Goal: Task Accomplishment & Management: Use online tool/utility

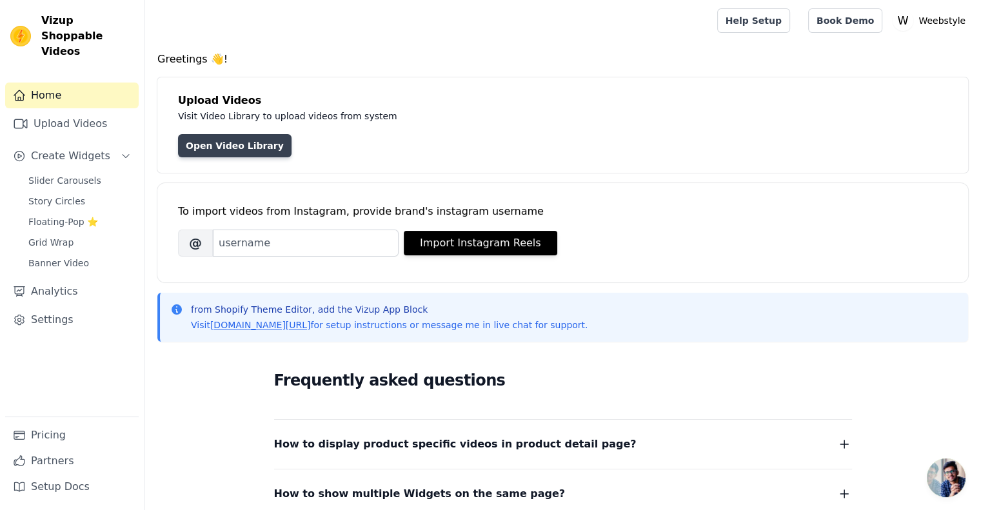
click at [240, 146] on link "Open Video Library" at bounding box center [235, 145] width 114 height 23
click at [87, 111] on link "Upload Videos" at bounding box center [72, 124] width 134 height 26
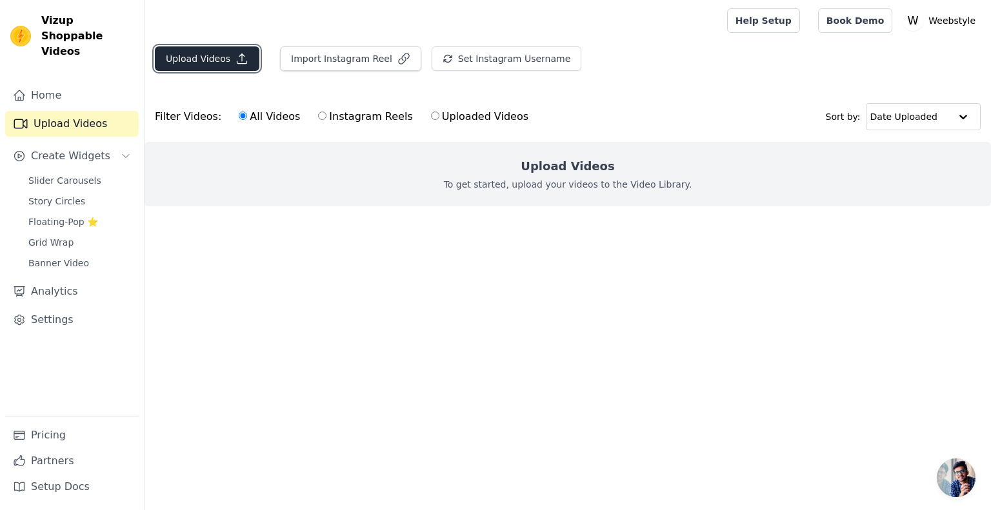
click at [240, 61] on icon "button" at bounding box center [241, 58] width 13 height 13
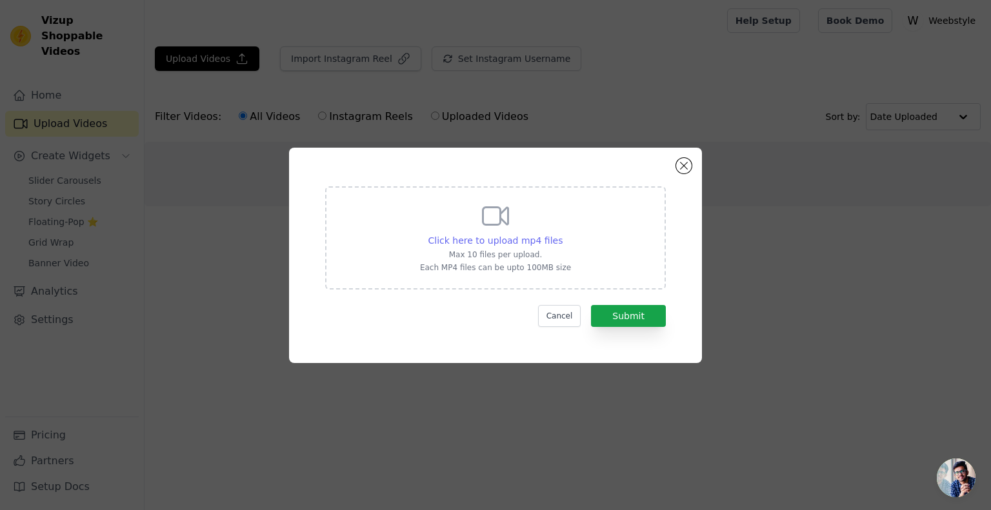
click at [503, 237] on span "Click here to upload mp4 files" at bounding box center [495, 240] width 135 height 10
click at [562, 234] on input "Click here to upload mp4 files Max 10 files per upload. Each MP4 files can be u…" at bounding box center [562, 234] width 1 height 1
type input "C:\fakepath\facebook and insta add.mp4"
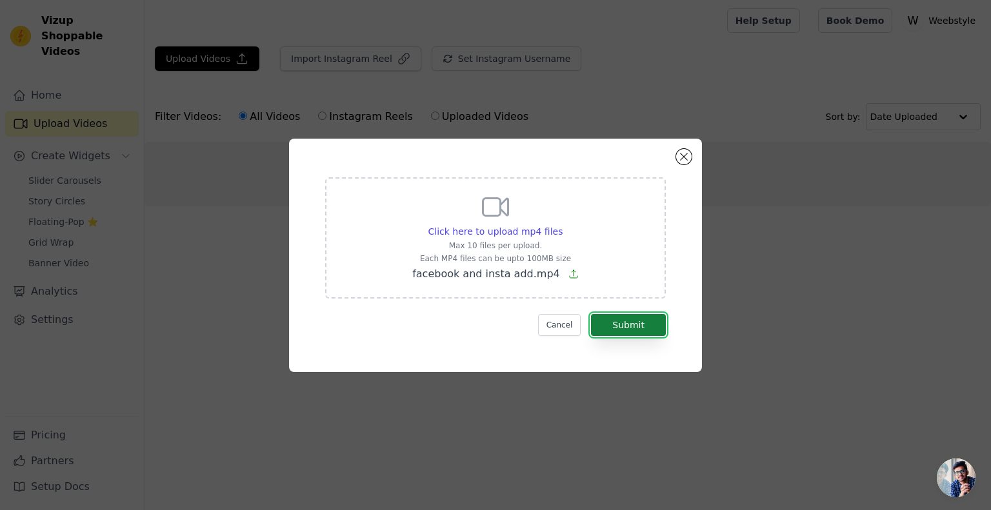
click at [635, 321] on button "Submit" at bounding box center [628, 325] width 75 height 22
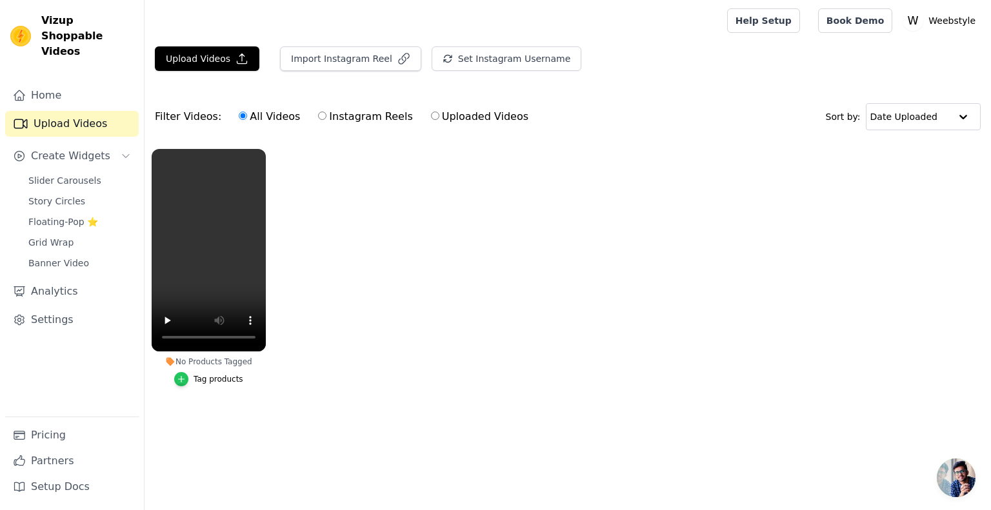
click at [184, 379] on icon "button" at bounding box center [182, 380] width 6 height 6
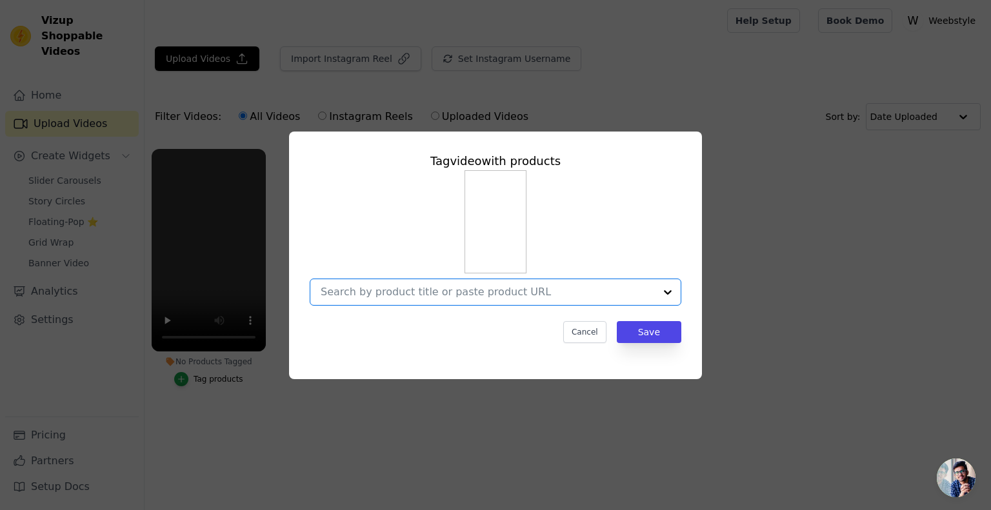
click at [629, 288] on input "No Products Tagged Tag video with products Option undefined, selected. Select i…" at bounding box center [488, 292] width 334 height 12
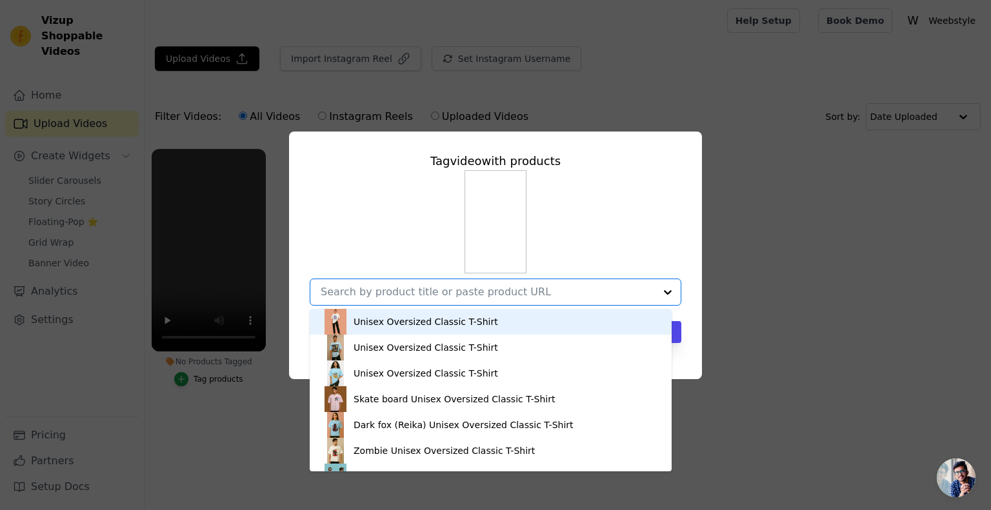
click at [666, 289] on div at bounding box center [668, 292] width 26 height 26
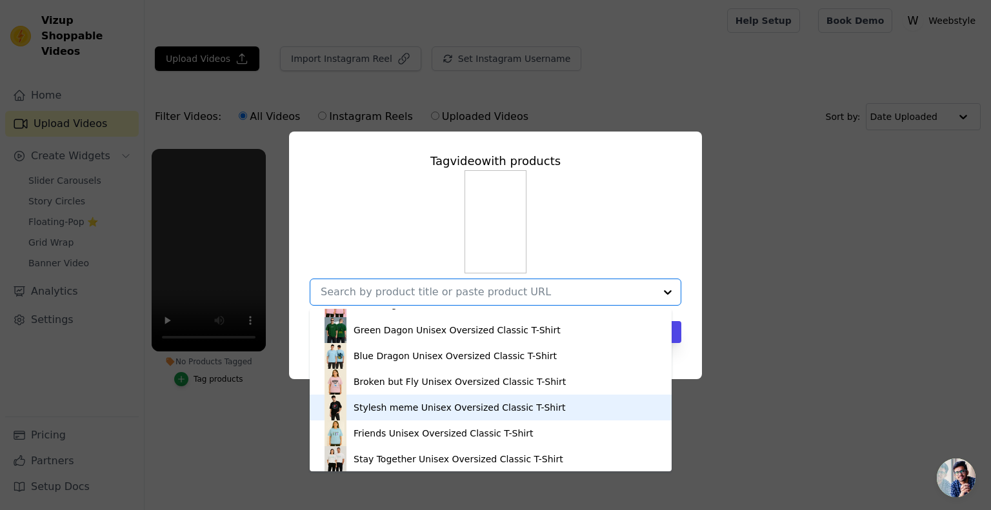
scroll to position [347, 0]
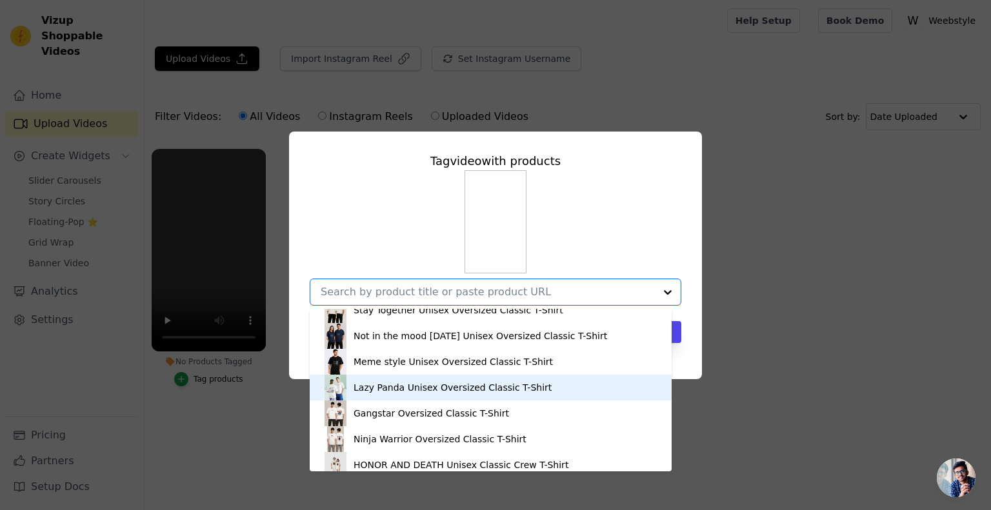
click at [405, 379] on div "Lazy Panda Unisex Oversized Classic T-Shirt" at bounding box center [491, 388] width 336 height 26
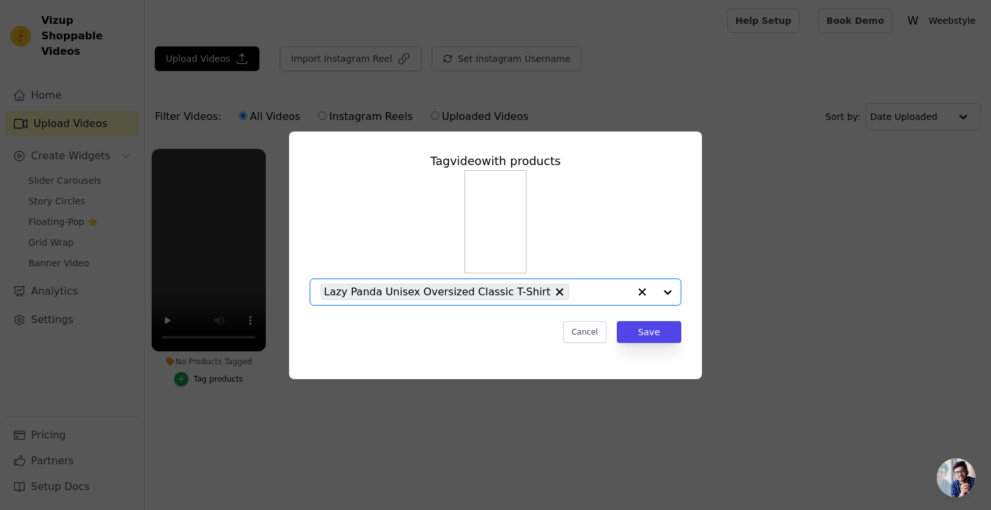
click at [575, 293] on input "No Products Tagged Tag video with products Option Lazy Panda Unisex Oversized C…" at bounding box center [602, 292] width 54 height 12
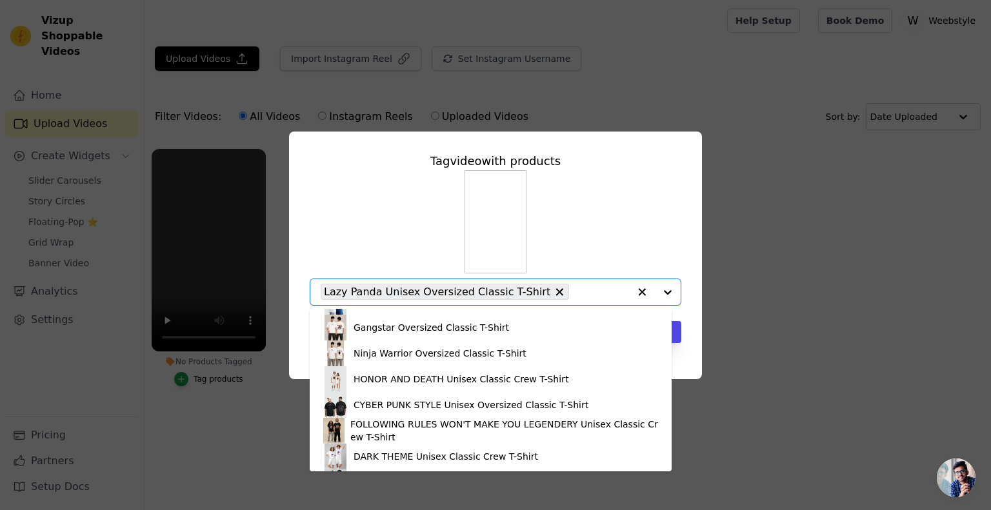
scroll to position [433, 0]
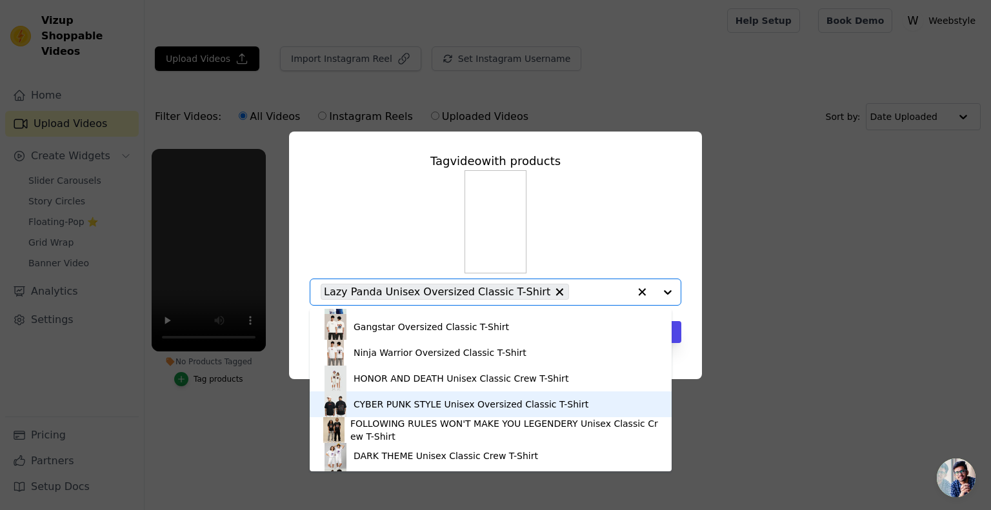
click at [381, 401] on div "CYBER PUNK STYLE Unisex Oversized Classic T-Shirt" at bounding box center [470, 404] width 235 height 13
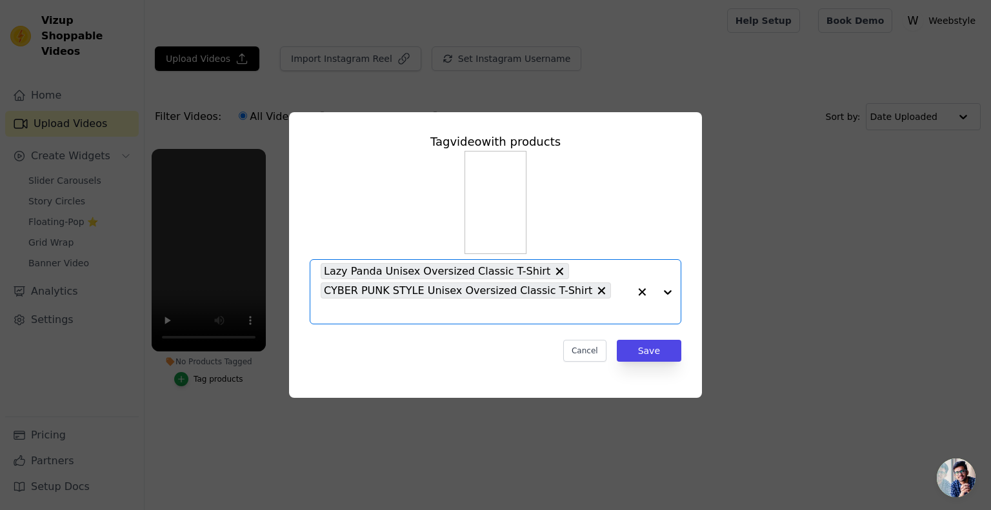
click at [610, 305] on input "No Products Tagged Tag video with products Option Lazy Panda Unisex Oversized C…" at bounding box center [475, 311] width 308 height 12
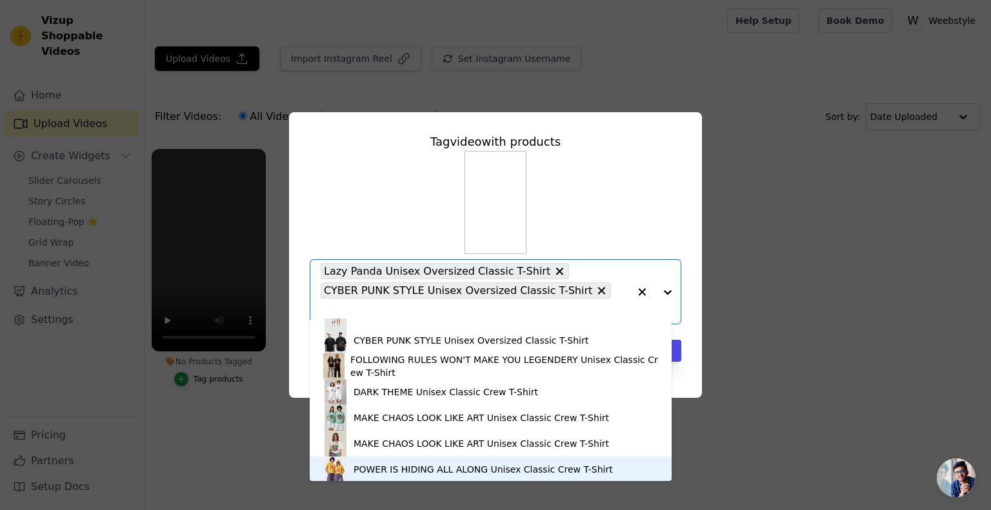
scroll to position [508, 0]
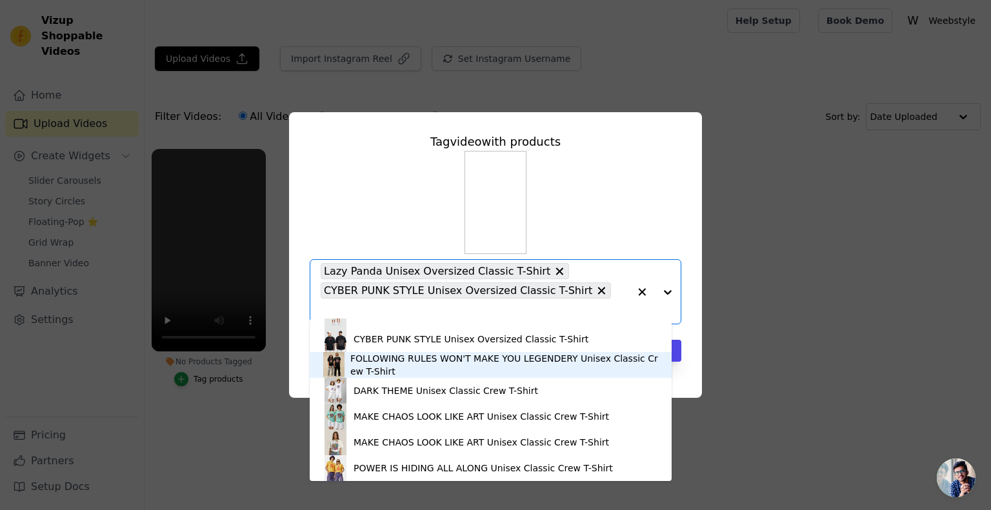
click at [358, 361] on div "FOLLOWING RULES WON'T MAKE YOU LEGENDERY Unisex Classic Crew T-Shirt" at bounding box center [504, 365] width 308 height 26
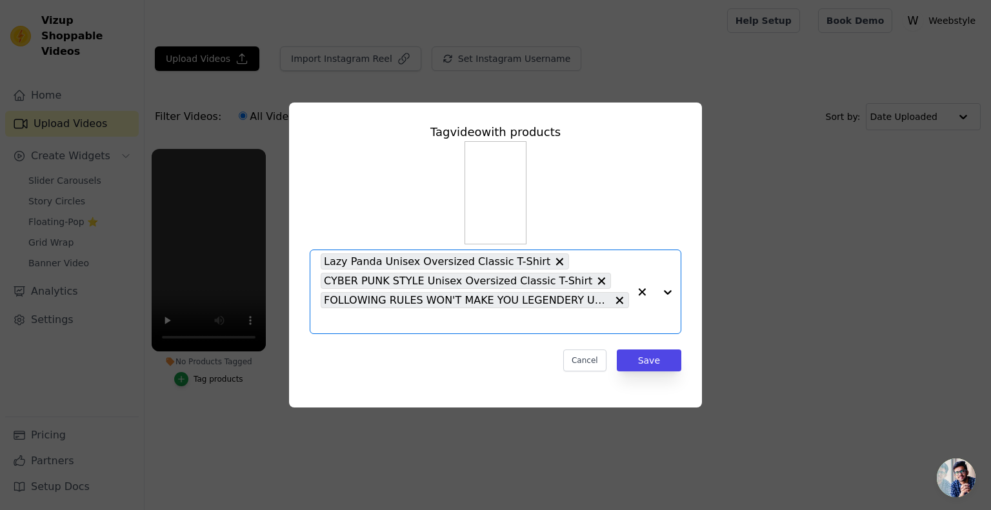
click at [575, 320] on input "No Products Tagged Tag video with products Option Lazy Panda Unisex Oversized C…" at bounding box center [475, 321] width 308 height 12
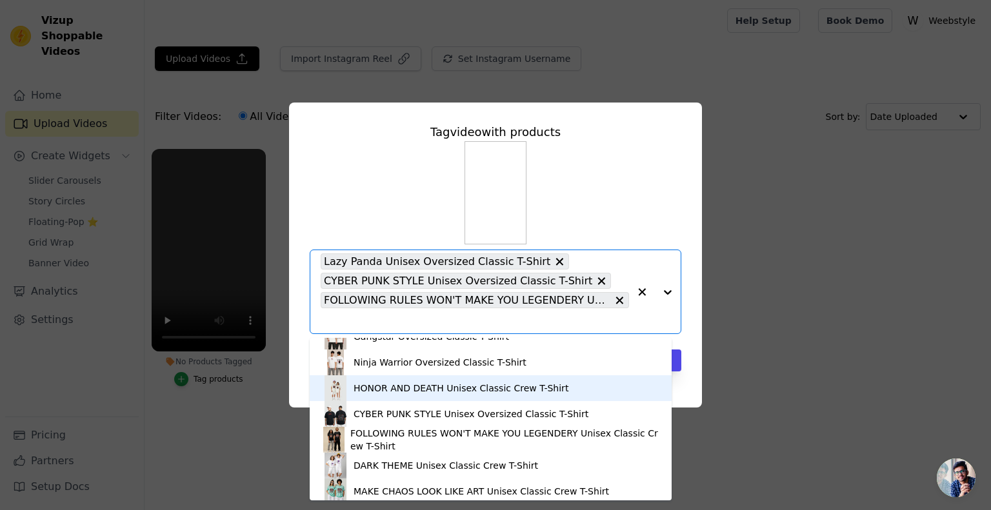
scroll to position [462, 0]
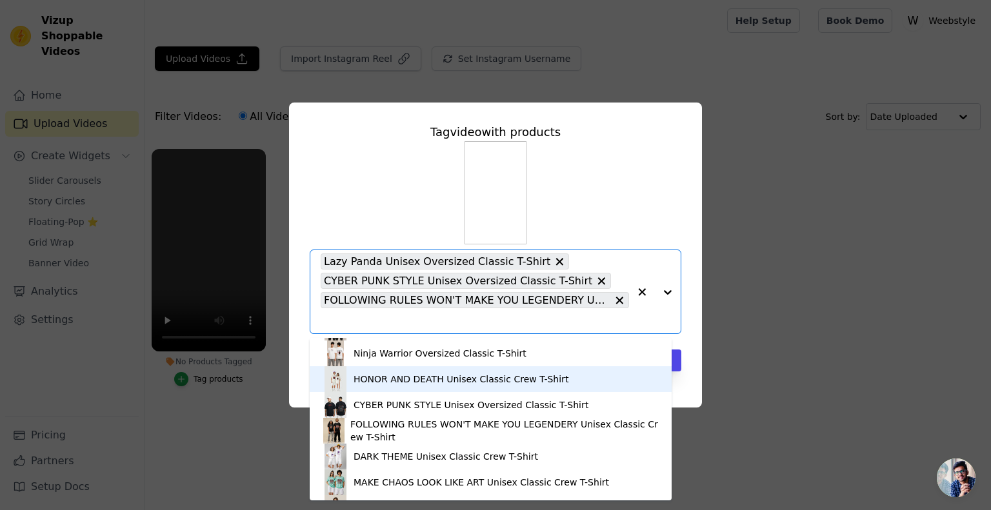
click at [408, 382] on div "HONOR AND DEATH Unisex Classic Crew T-Shirt" at bounding box center [460, 379] width 215 height 13
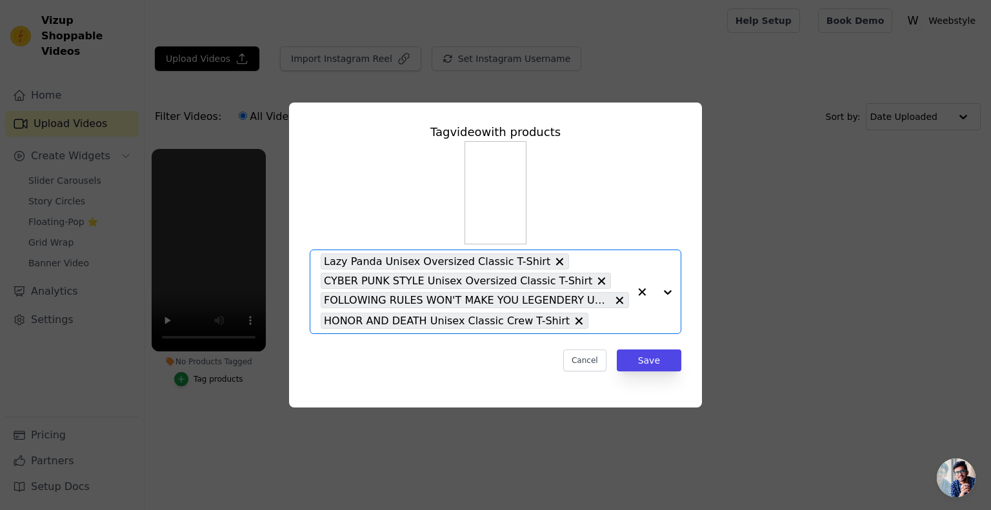
click at [595, 319] on input "No Products Tagged Tag video with products Option Lazy Panda Unisex Oversized C…" at bounding box center [612, 321] width 34 height 12
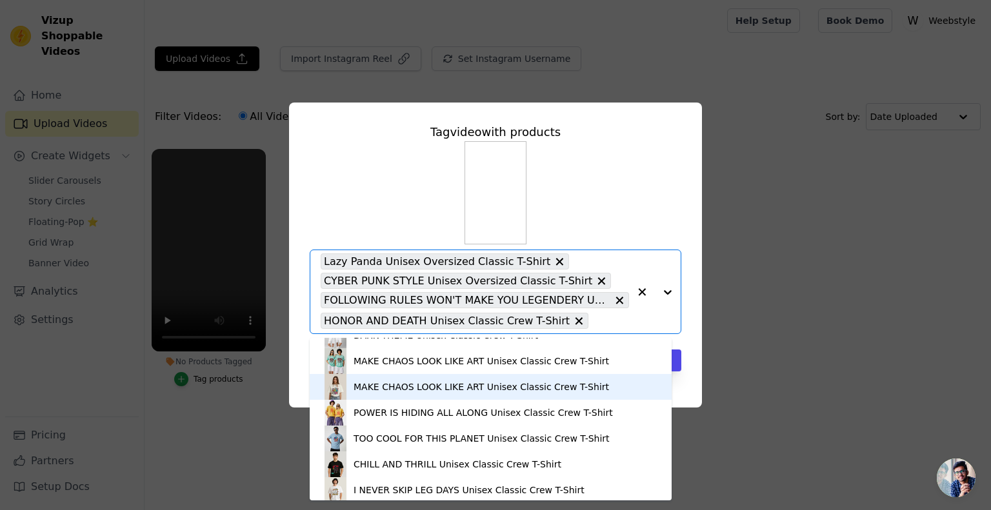
scroll to position [596, 0]
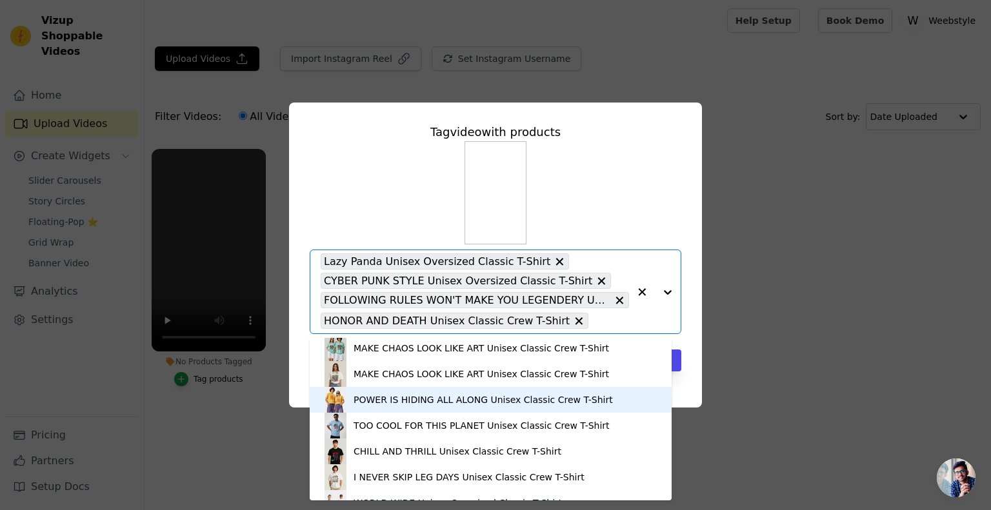
click at [364, 400] on div "POWER IS HIDING ALL ALONG Unisex Classic Crew T-Shirt" at bounding box center [482, 399] width 259 height 13
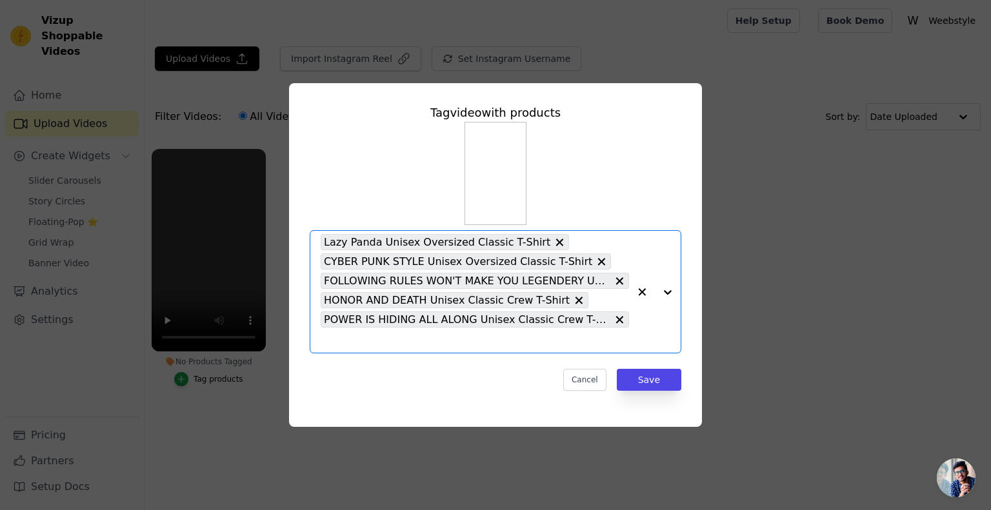
click at [508, 342] on input "No Products Tagged Tag video with products Option Lazy Panda Unisex Oversized C…" at bounding box center [475, 340] width 308 height 12
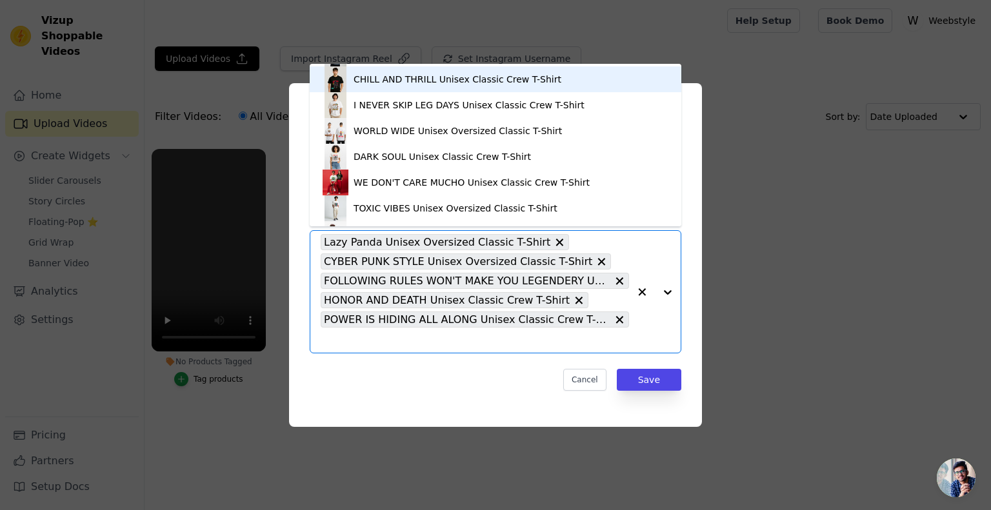
scroll to position [694, 0]
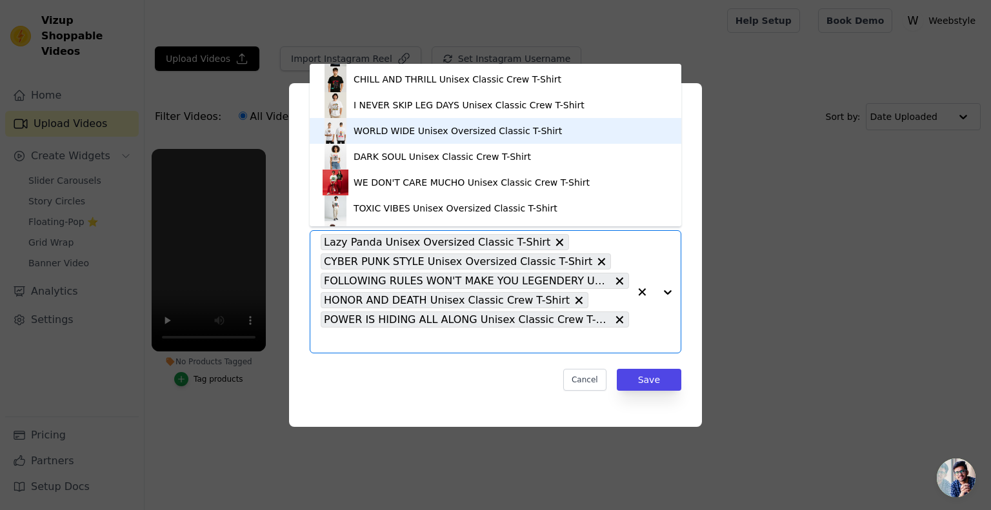
click at [387, 135] on div "WORLD WIDE Unisex Oversized Classic T-Shirt" at bounding box center [457, 130] width 208 height 13
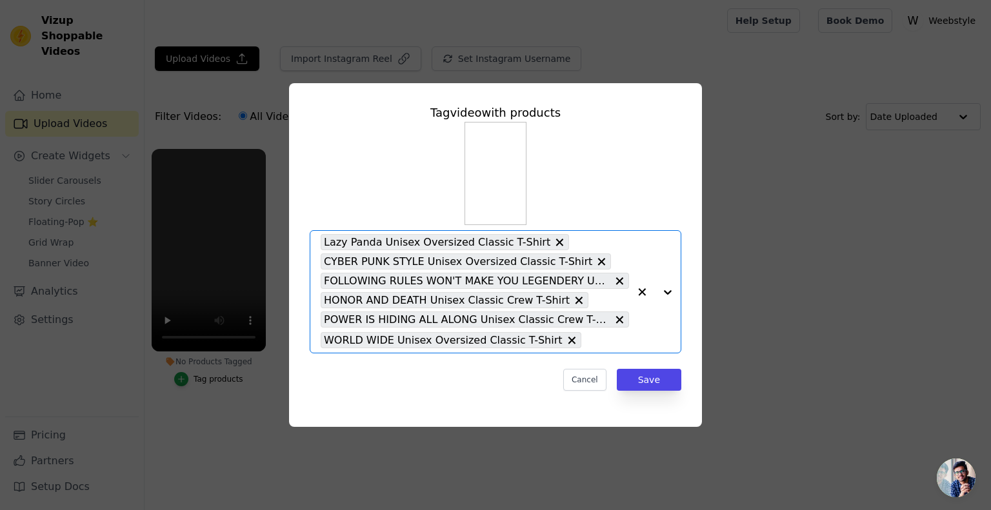
click at [588, 340] on input "No Products Tagged Tag video with products Option Lazy Panda Unisex Oversized C…" at bounding box center [609, 340] width 42 height 12
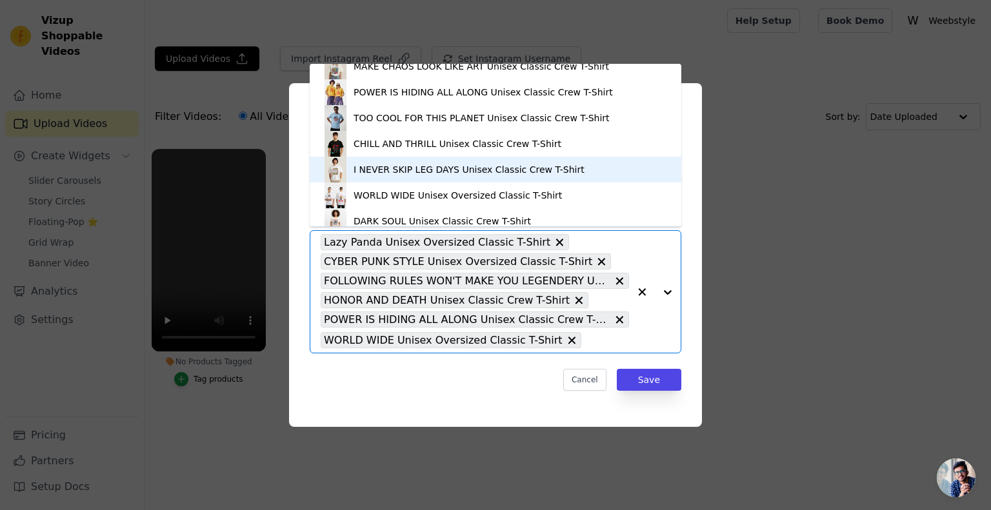
scroll to position [570, 0]
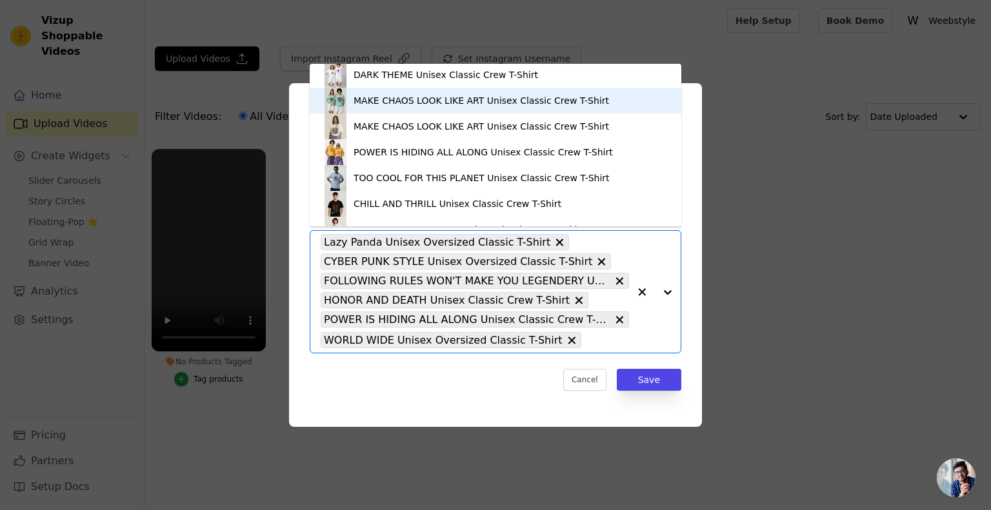
click at [386, 94] on div "MAKE CHAOS LOOK LIKE ART Unisex Classic Crew T-Shirt" at bounding box center [480, 100] width 255 height 13
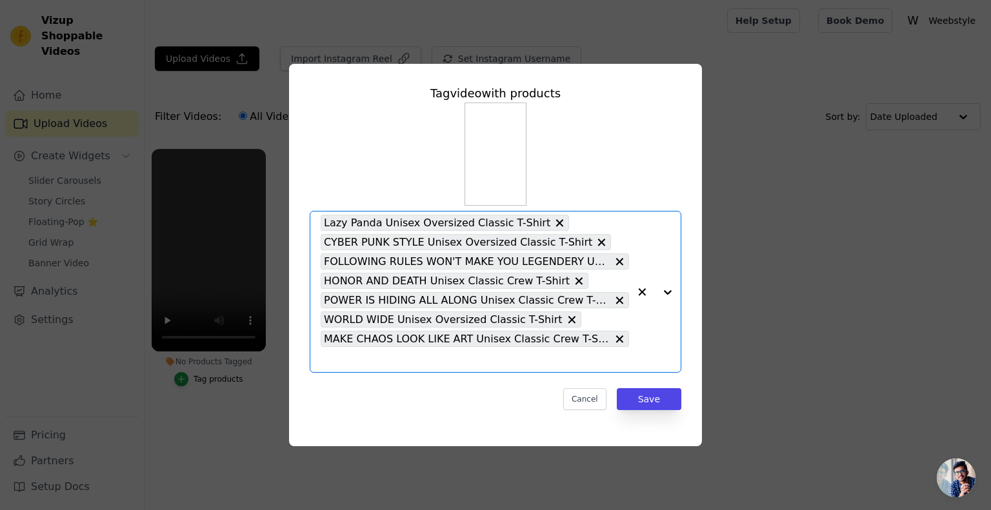
click at [433, 358] on input "No Products Tagged Tag video with products Option Lazy Panda Unisex Oversized C…" at bounding box center [475, 359] width 308 height 12
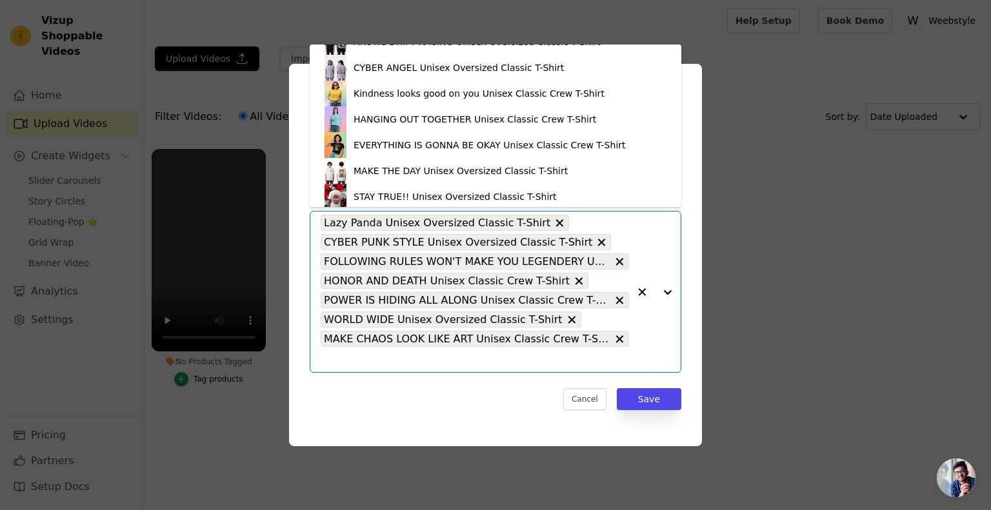
scroll to position [1205, 0]
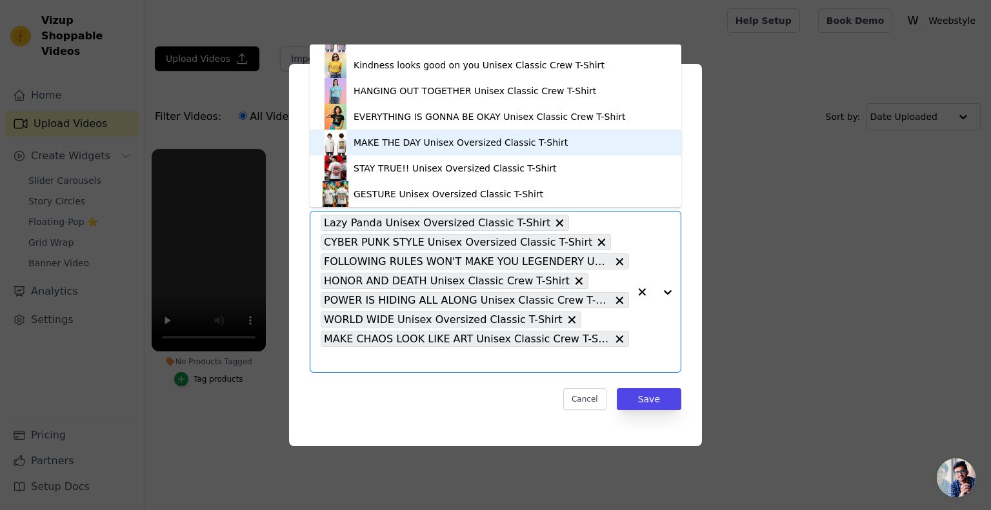
click at [387, 143] on div "MAKE THE DAY Unisex Oversized Classic T-Shirt" at bounding box center [460, 142] width 214 height 13
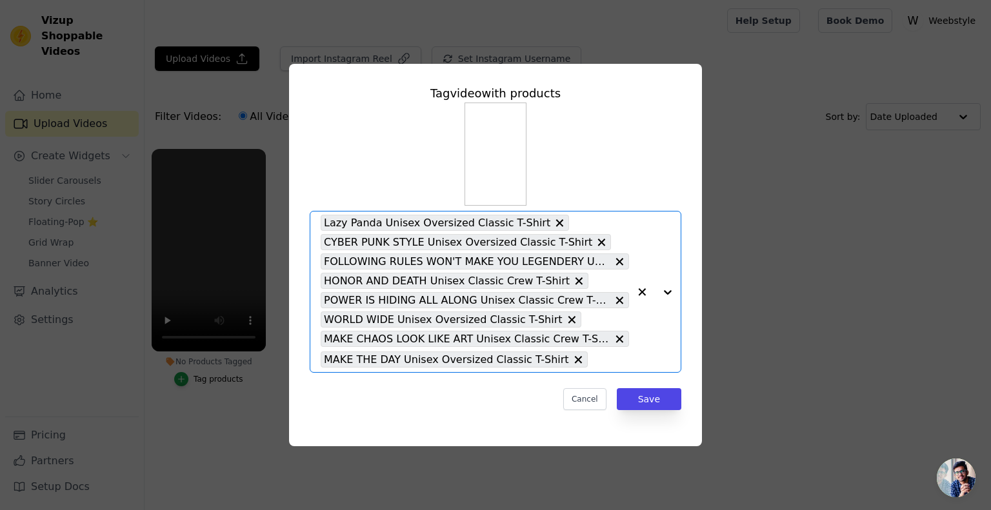
click at [594, 355] on input "No Products Tagged Tag video with products Option Lazy Panda Unisex Oversized C…" at bounding box center [611, 359] width 35 height 12
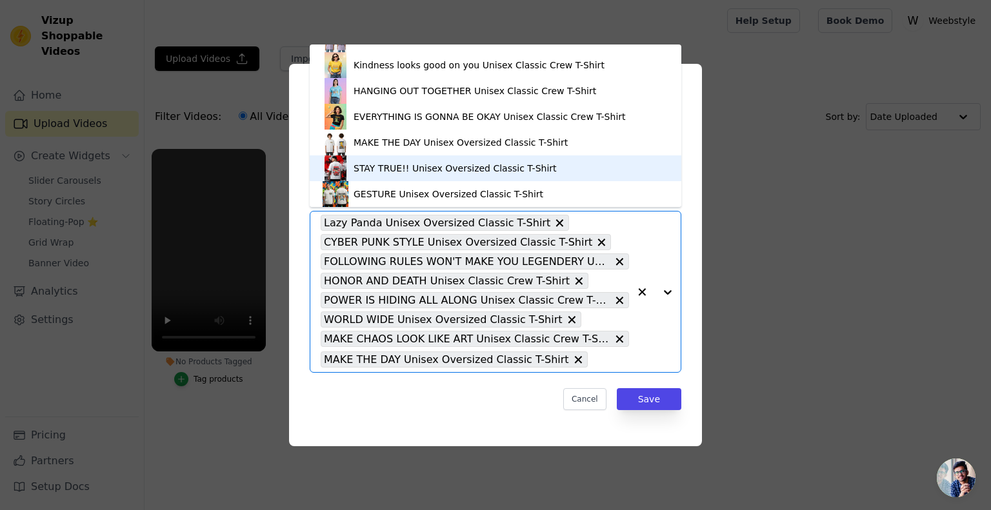
click at [393, 160] on div "STAY TRUE!! Unisex Oversized Classic T-Shirt" at bounding box center [496, 168] width 346 height 26
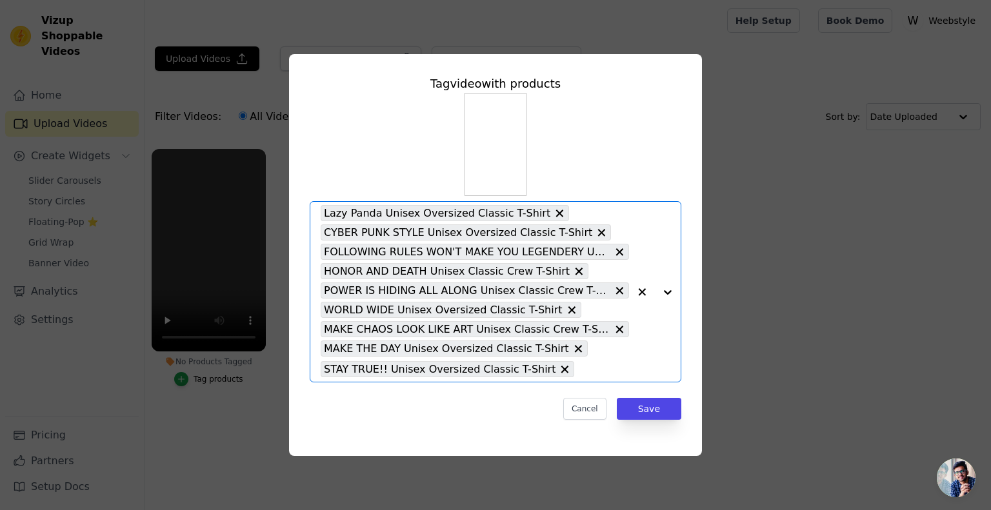
click at [571, 378] on div "Lazy Panda Unisex Oversized Classic T-Shirt CYBER PUNK STYLE Unisex Oversized C…" at bounding box center [475, 292] width 308 height 180
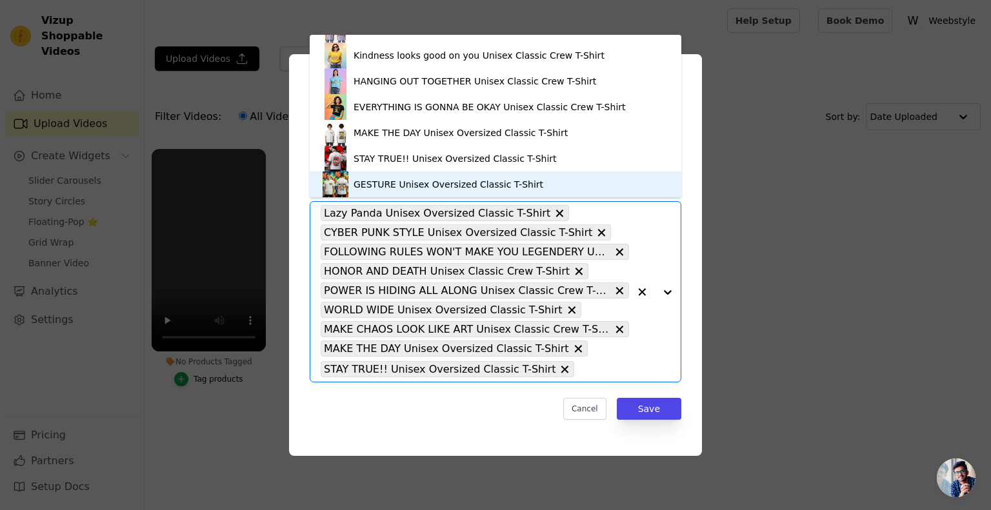
click at [460, 183] on div "GESTURE Unisex Oversized Classic T-Shirt" at bounding box center [448, 184] width 190 height 13
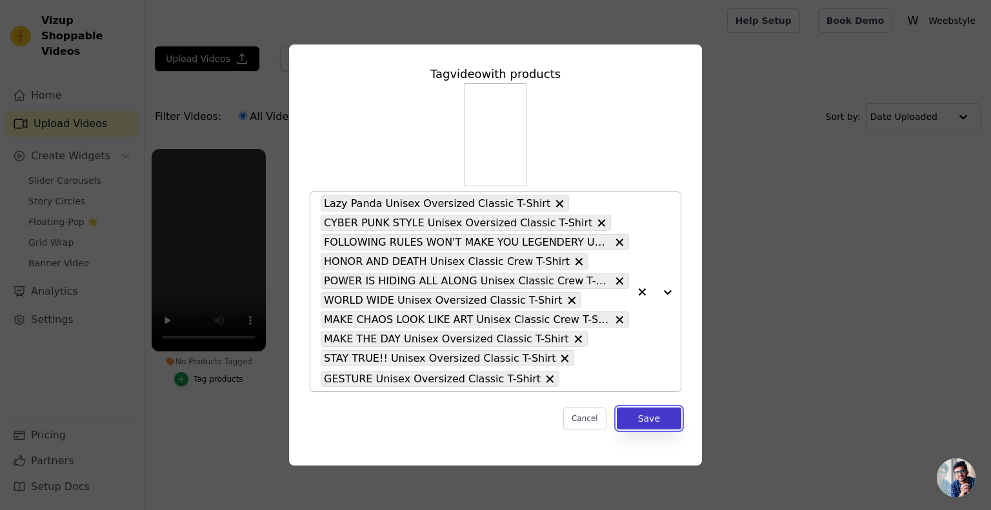
click at [654, 419] on button "Save" at bounding box center [649, 419] width 65 height 22
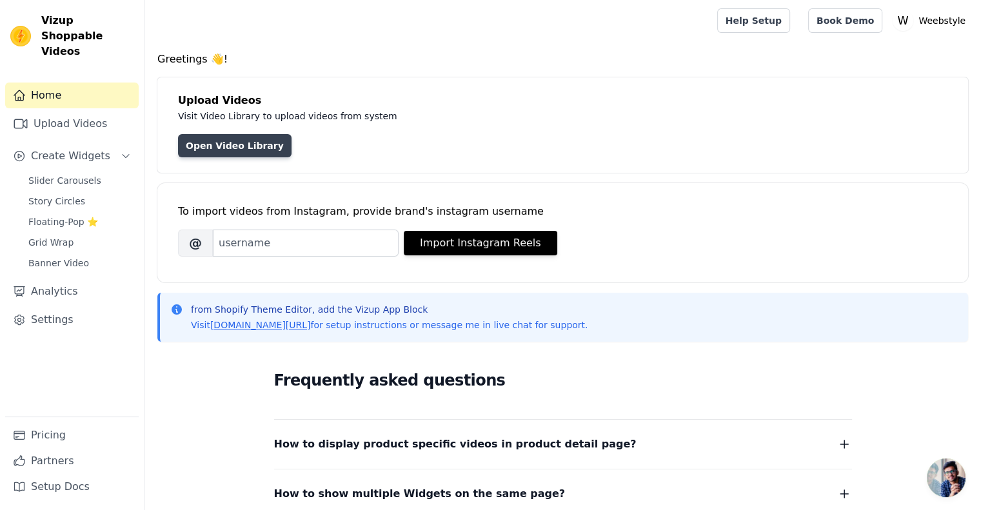
click at [215, 138] on link "Open Video Library" at bounding box center [235, 145] width 114 height 23
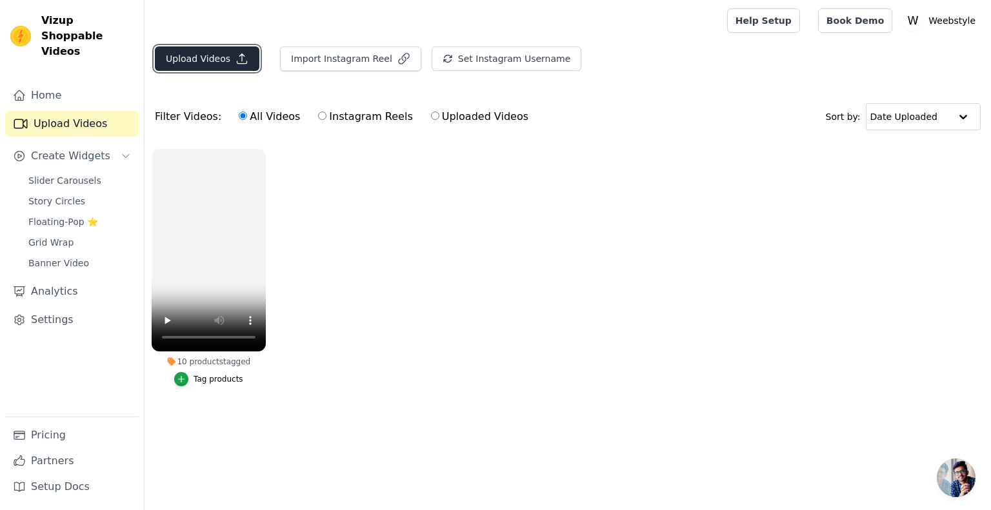
click at [197, 65] on button "Upload Videos" at bounding box center [207, 58] width 105 height 25
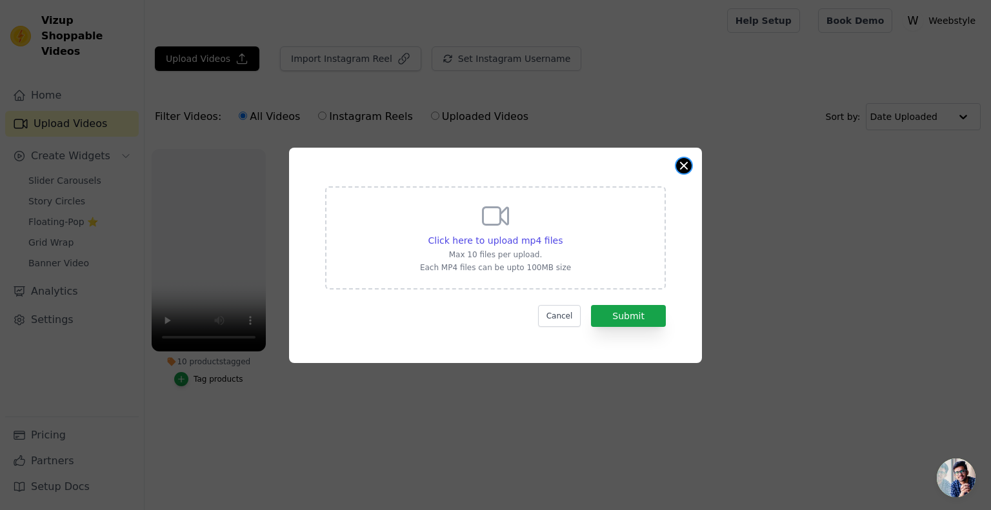
click at [688, 162] on button "Close modal" at bounding box center [683, 165] width 15 height 15
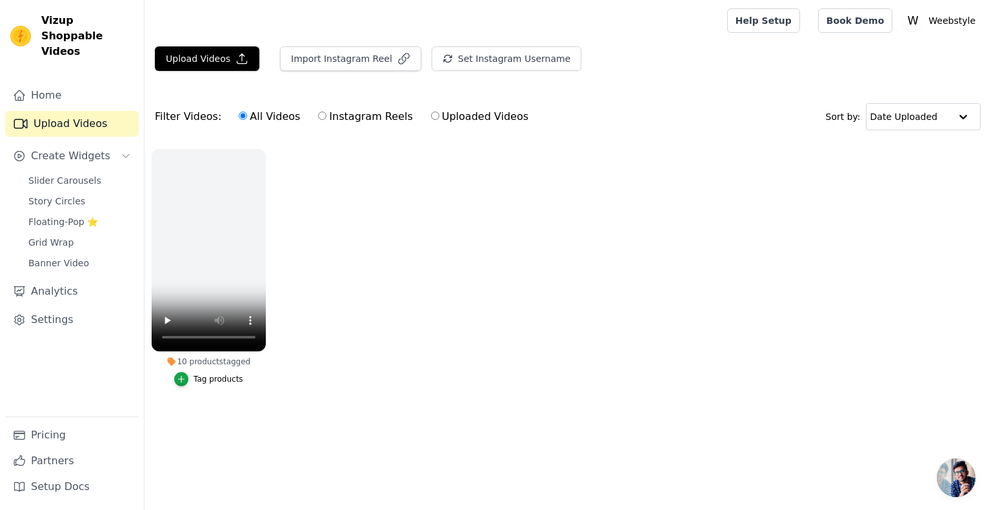
click at [304, 279] on ul "10 products tagged Tag products" at bounding box center [567, 280] width 846 height 277
click at [261, 145] on button "10 products tagged Tag products" at bounding box center [263, 151] width 13 height 13
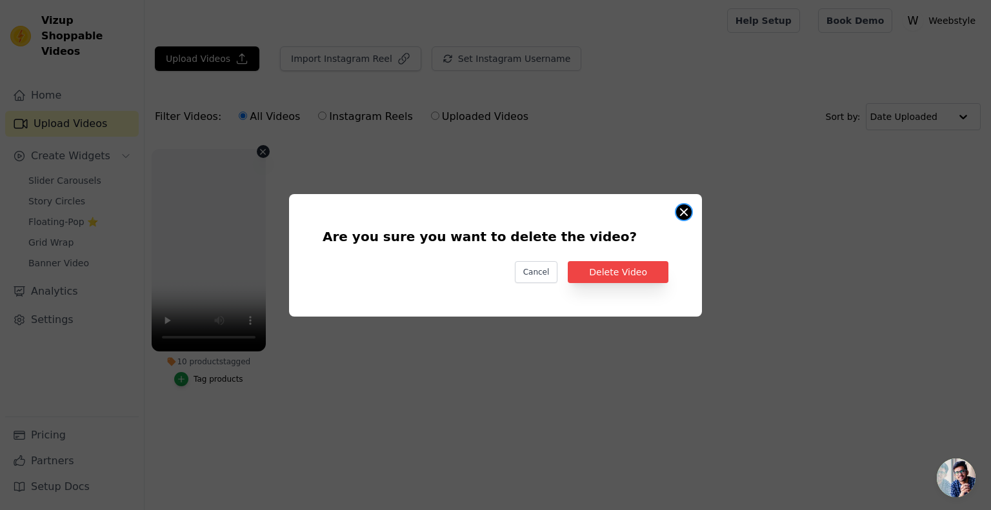
click at [681, 211] on button "Are you sure you want to delete the video? Cancel Delete Video 10 products tagg…" at bounding box center [683, 211] width 15 height 15
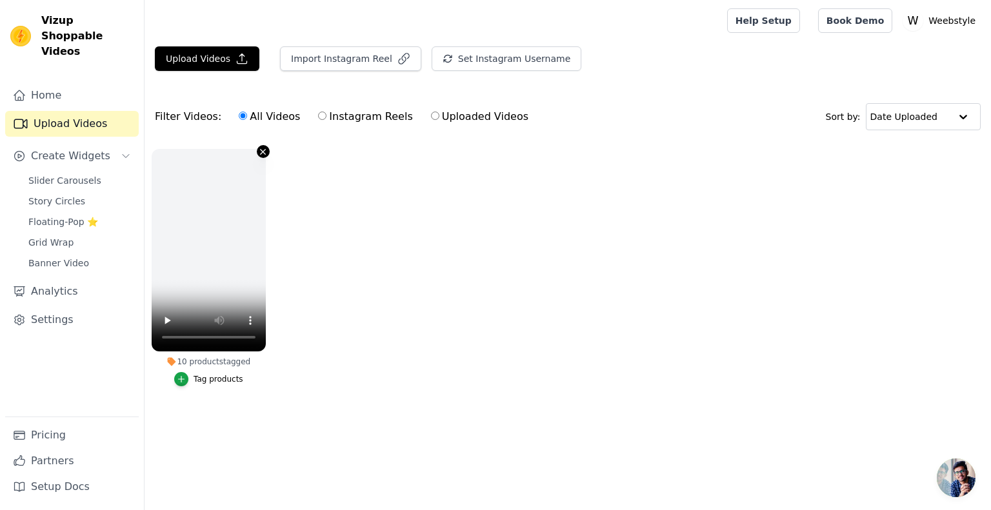
click at [268, 149] on button "10 products tagged Tag products" at bounding box center [263, 151] width 13 height 13
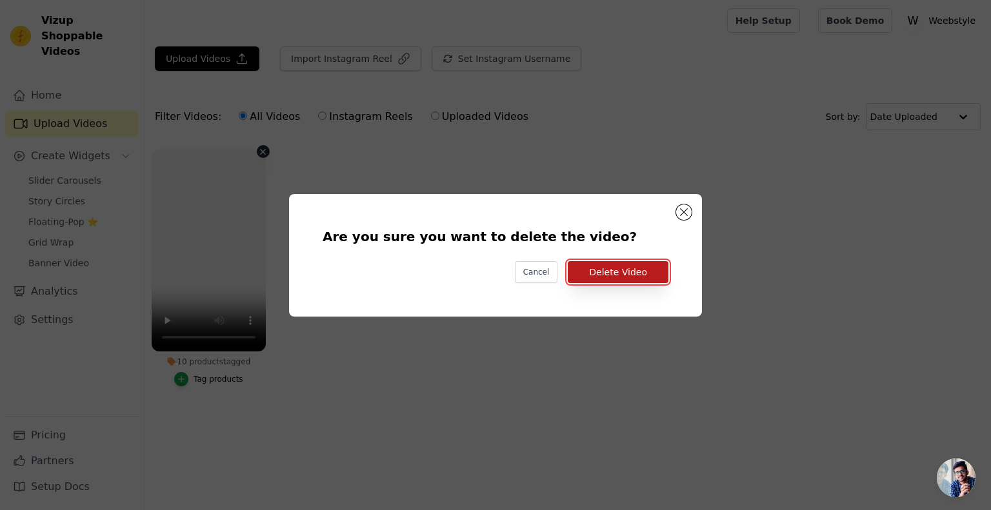
click at [612, 269] on button "Delete Video" at bounding box center [618, 272] width 101 height 22
